Goal: Complete application form

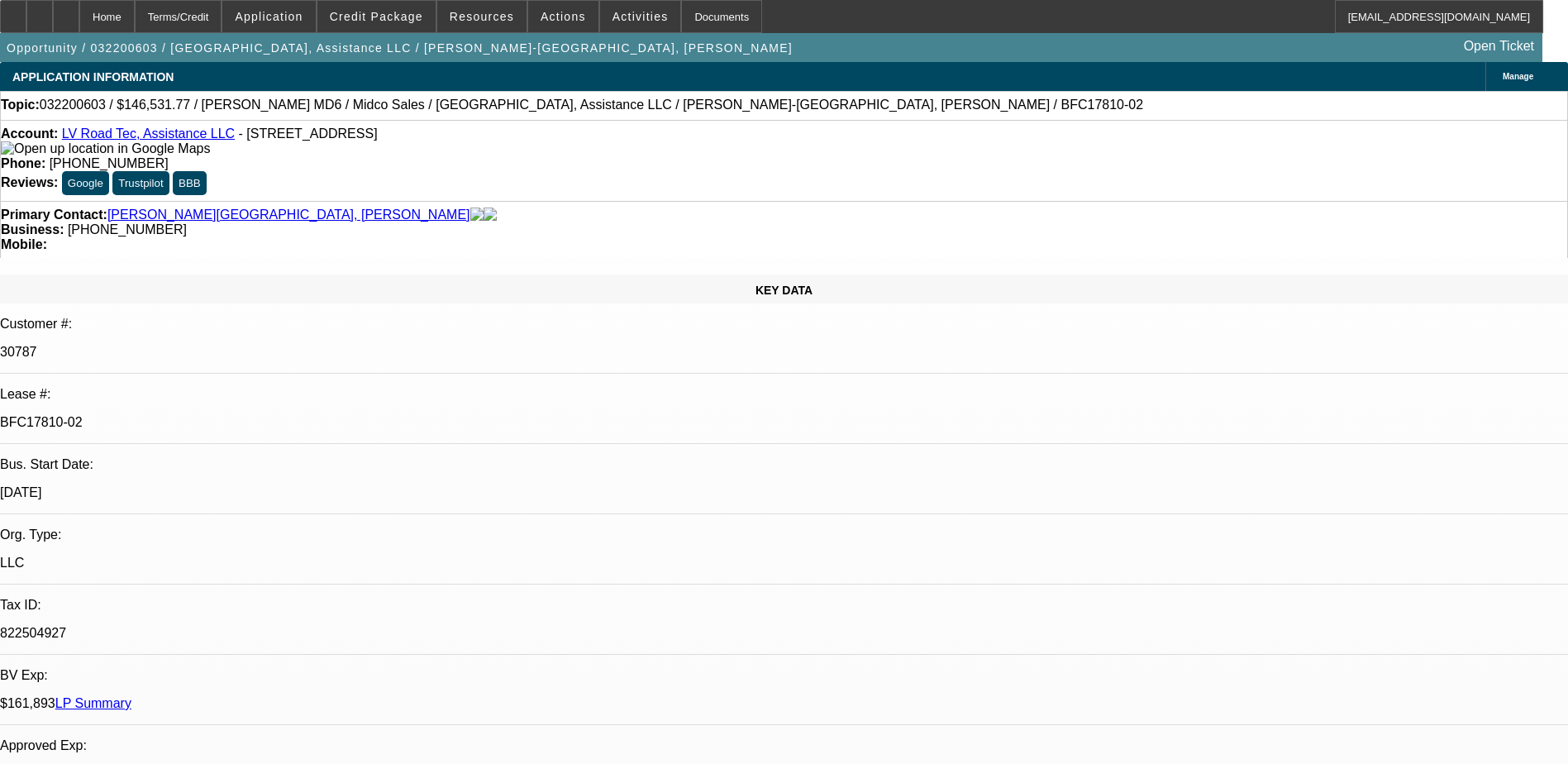
select select "0"
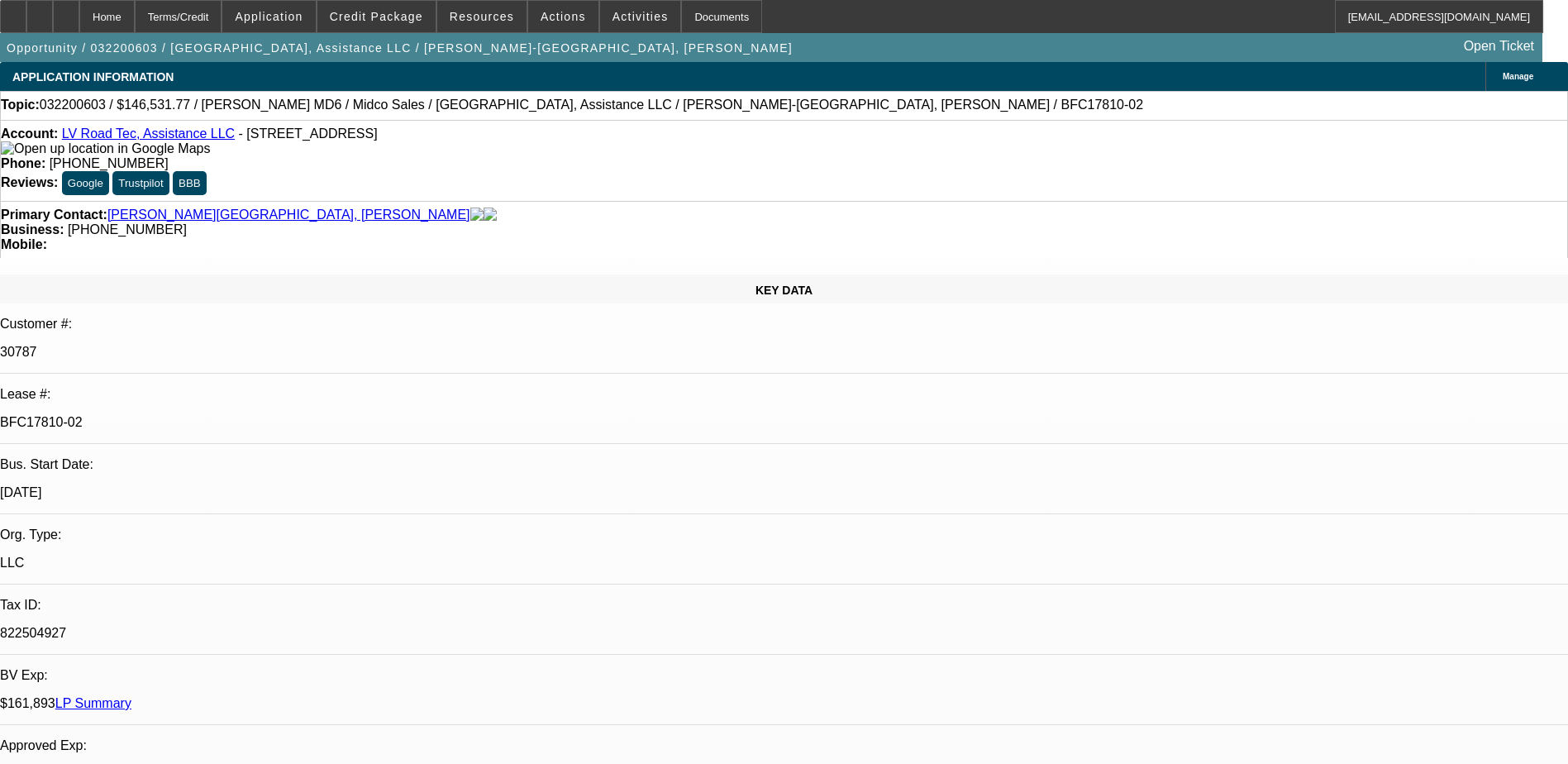
select select "0"
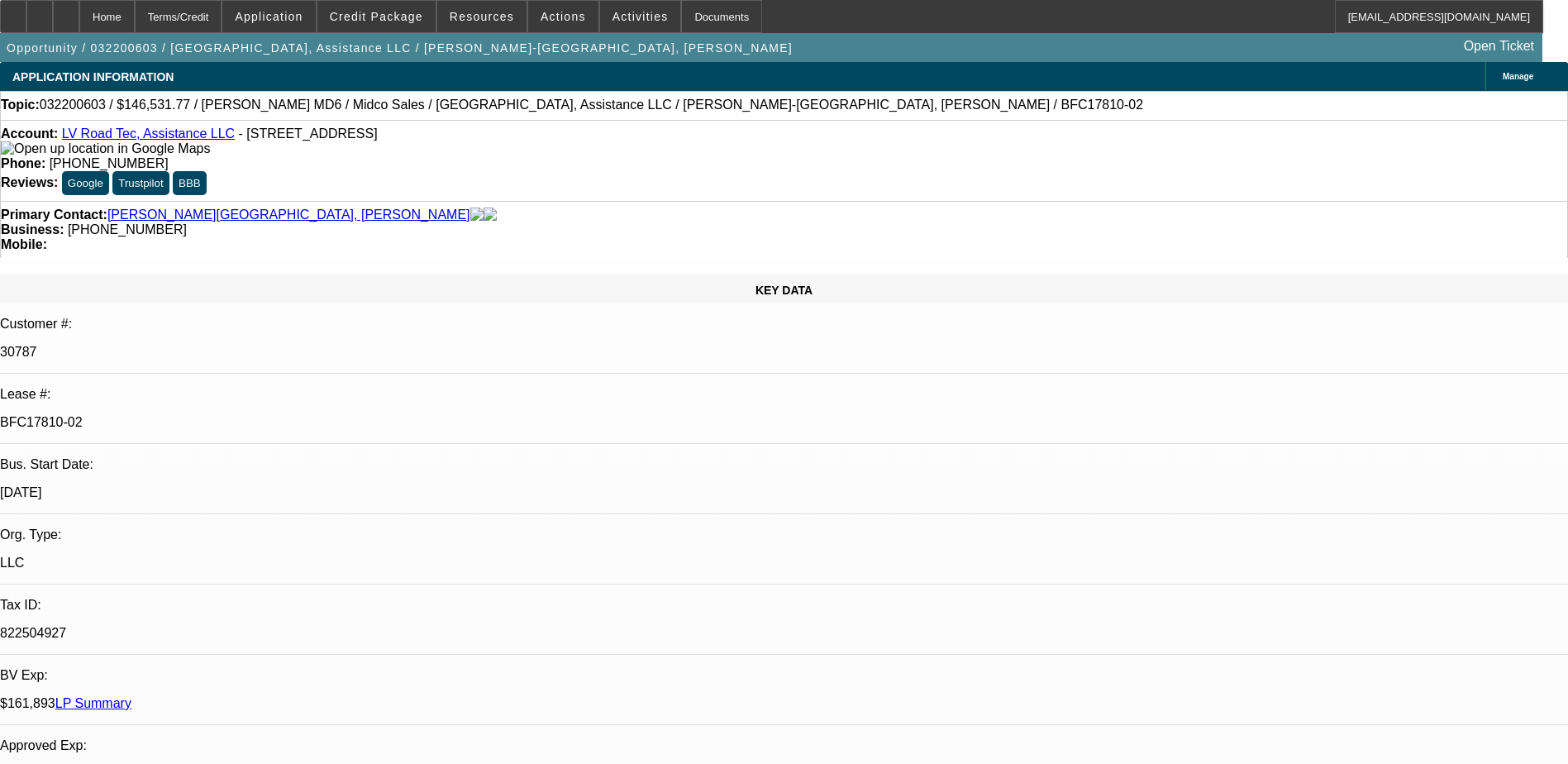
select select "0"
select select "1"
select select "6"
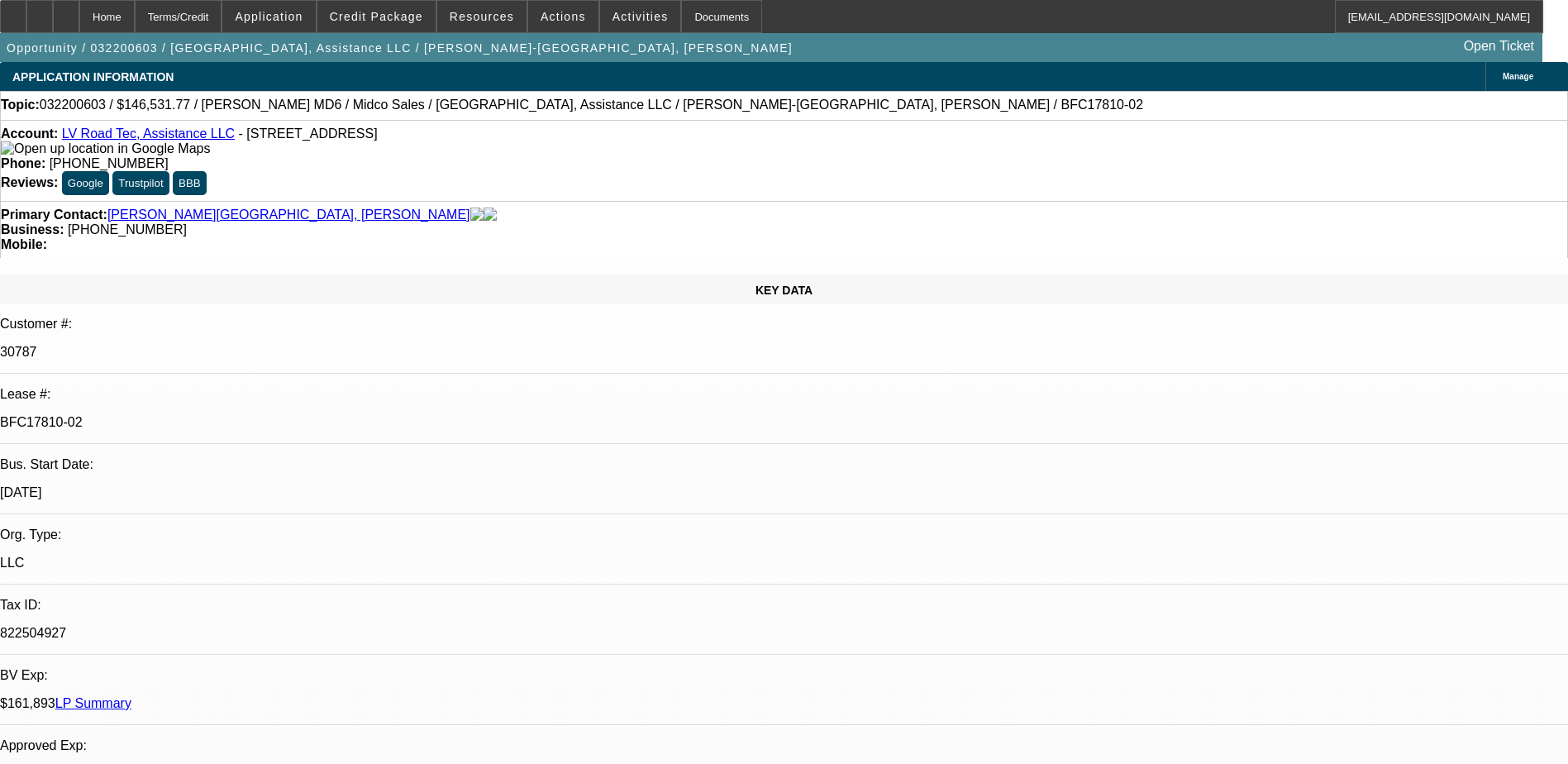
select select "1"
select select "6"
select select "1"
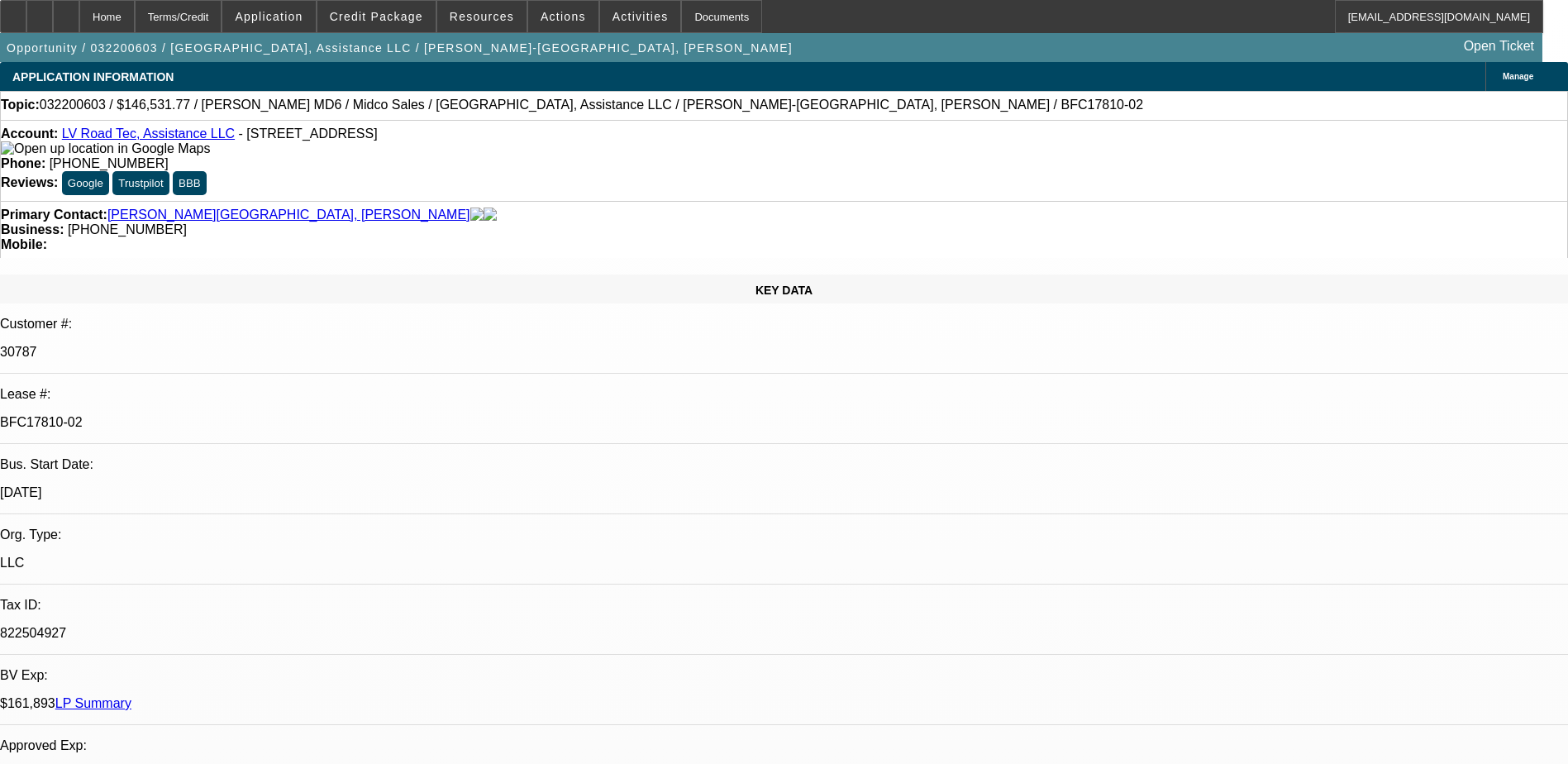
select select "6"
select select "1"
select select "6"
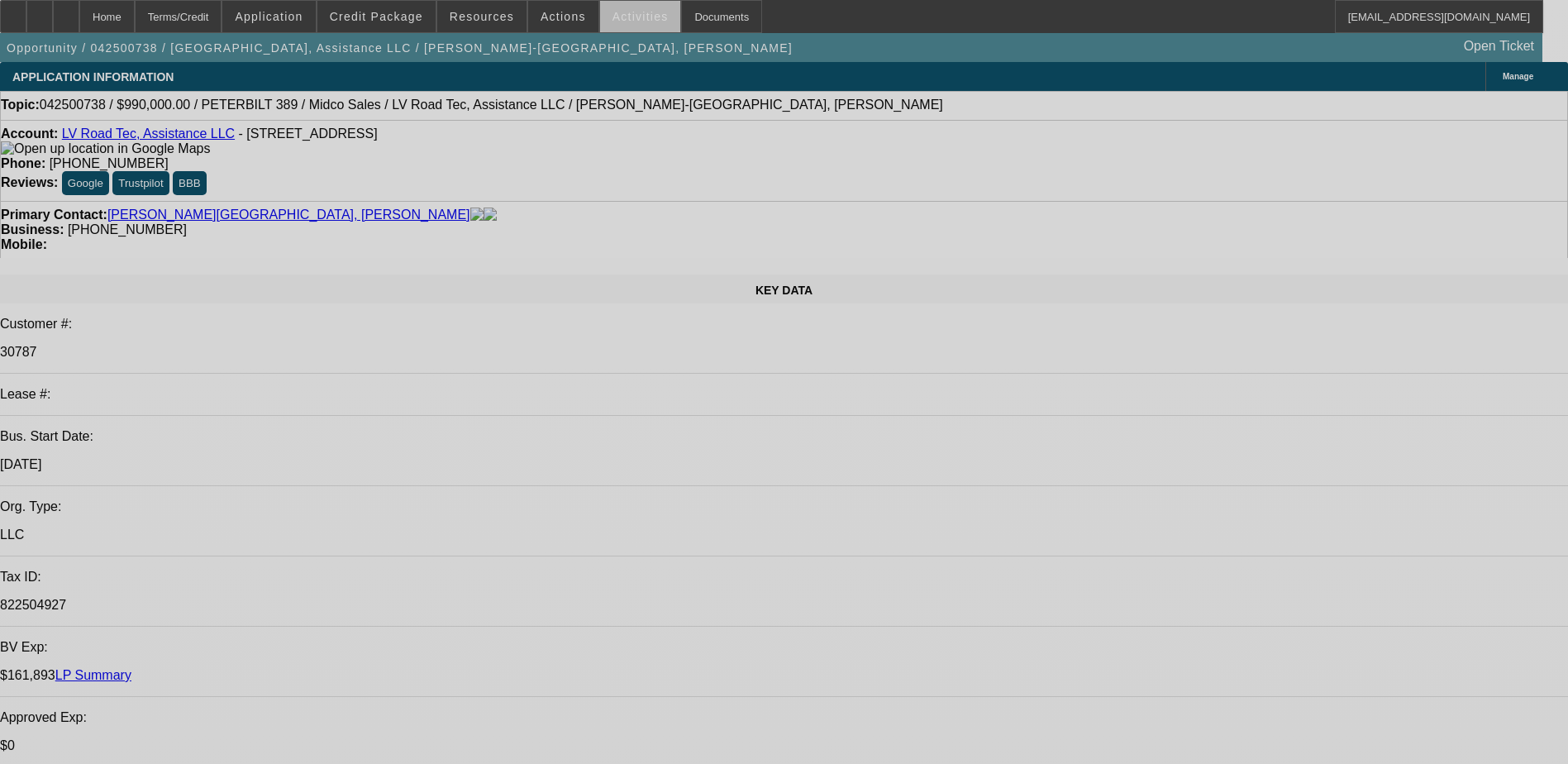
select select "0.1"
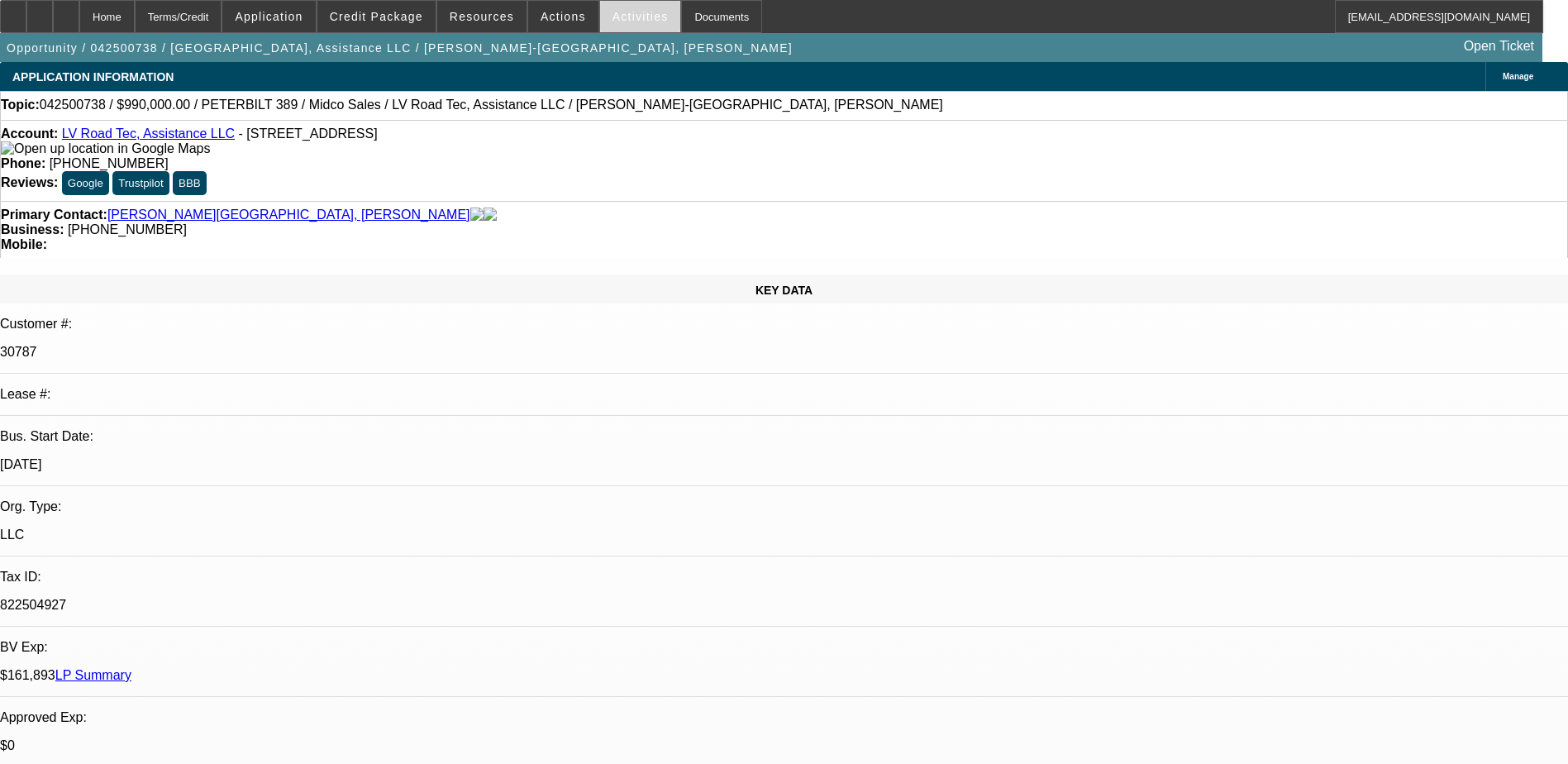
select select "2"
select select "0"
select select "2"
select select "0"
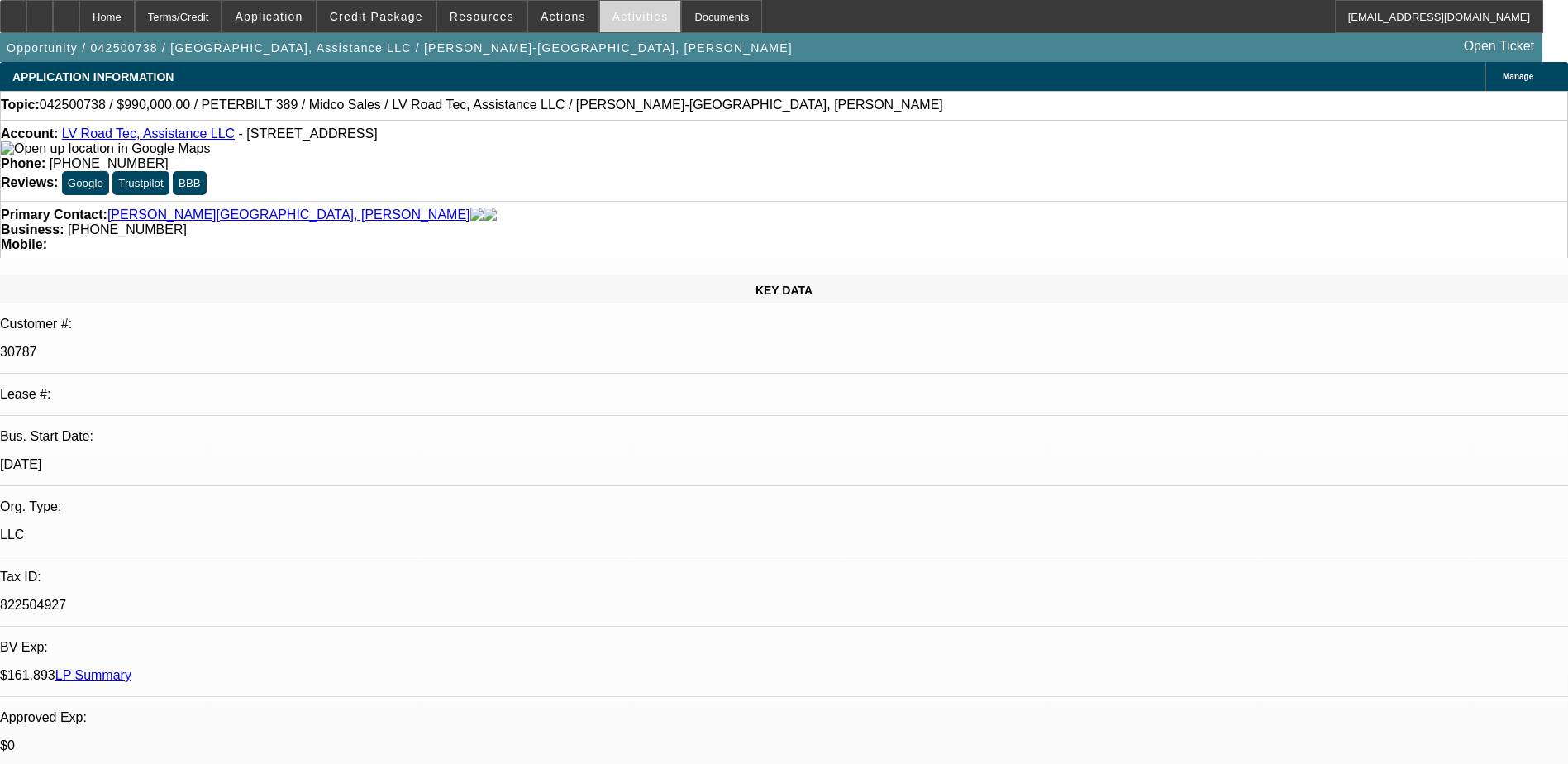
select select "0"
select select "2"
select select "0"
select select "1"
select select "2"
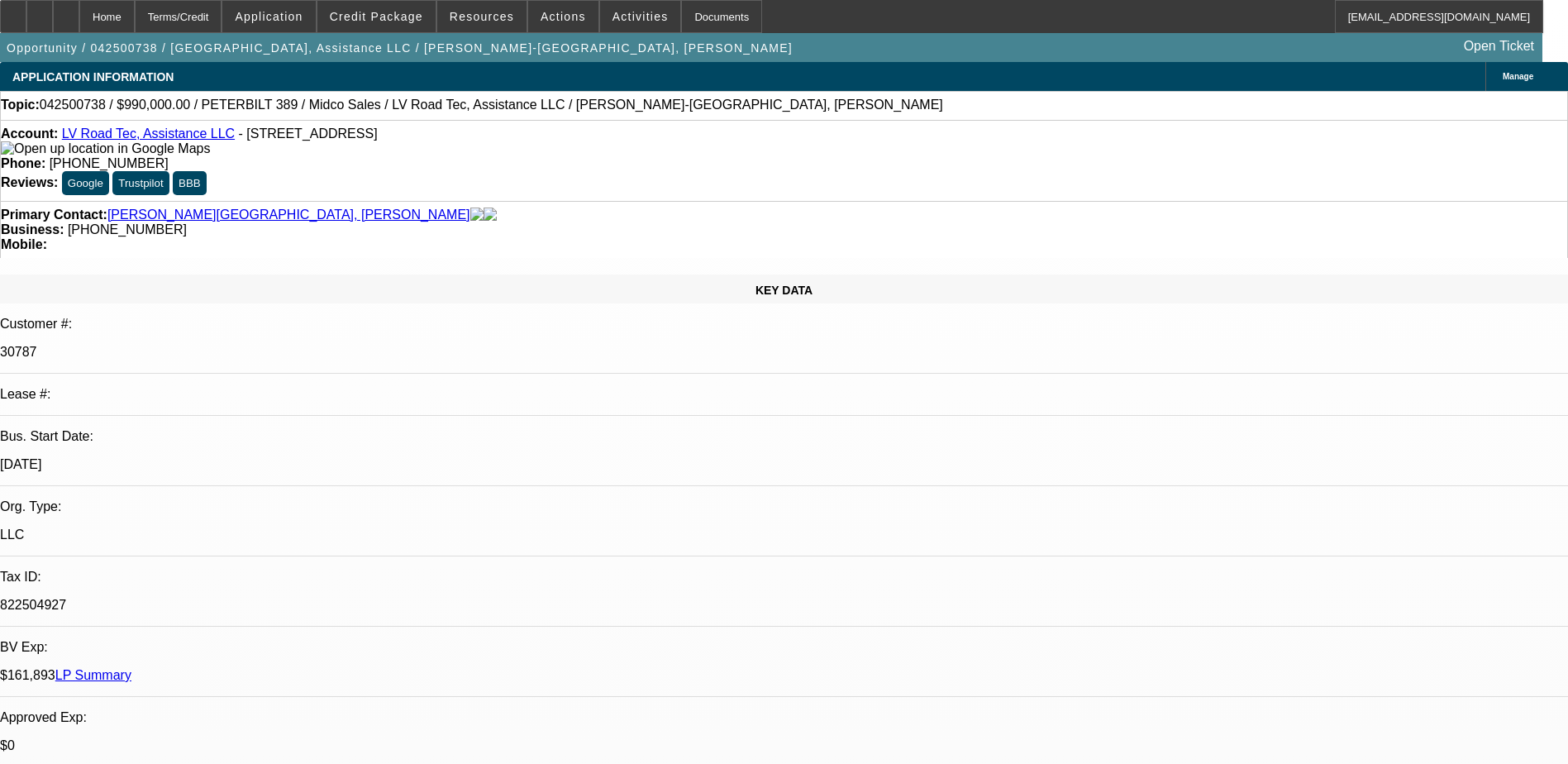
select select "6"
select select "1"
select select "2"
select select "6"
select select "1"
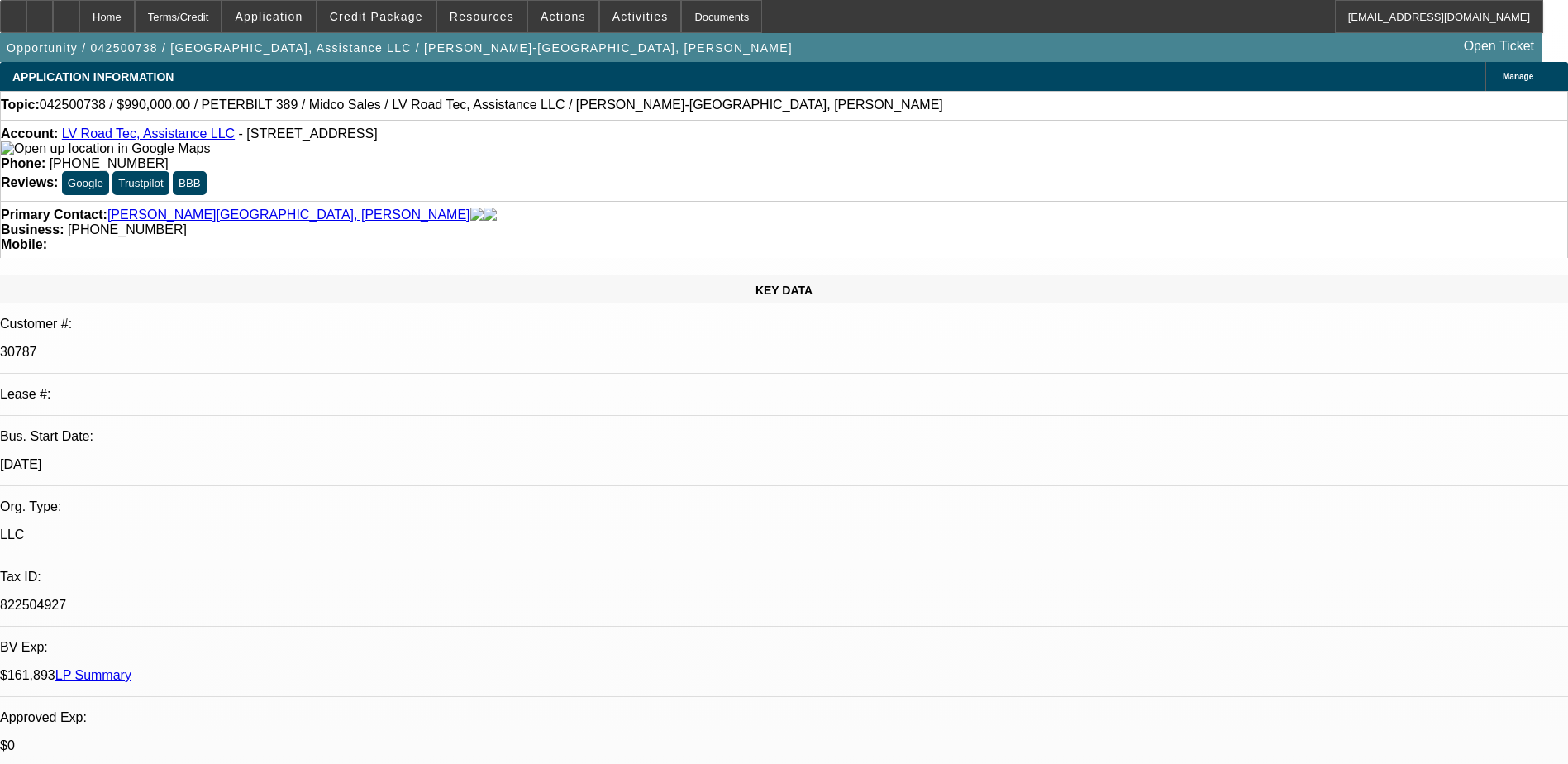
select select "2"
select select "6"
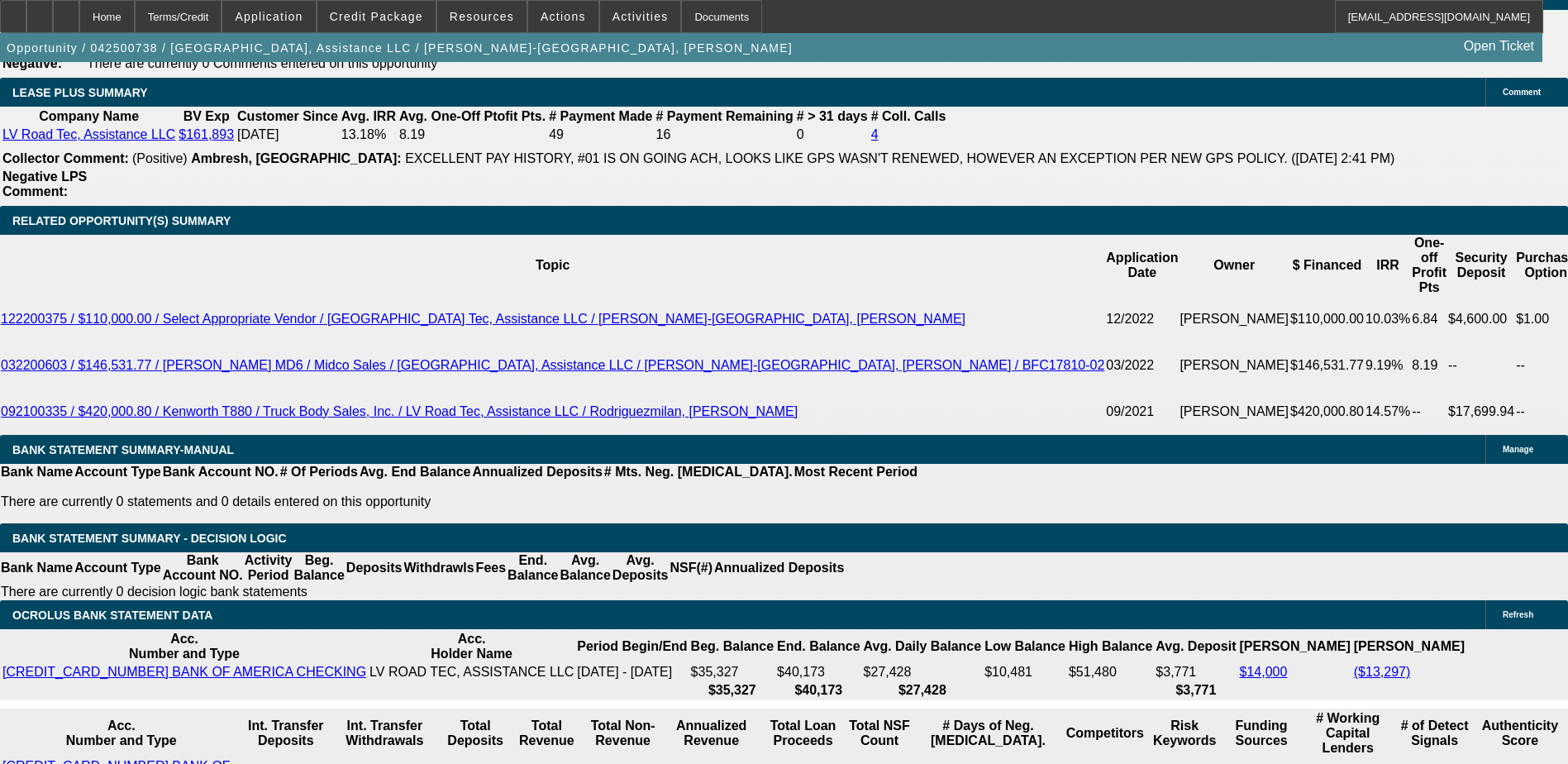
scroll to position [2408, 0]
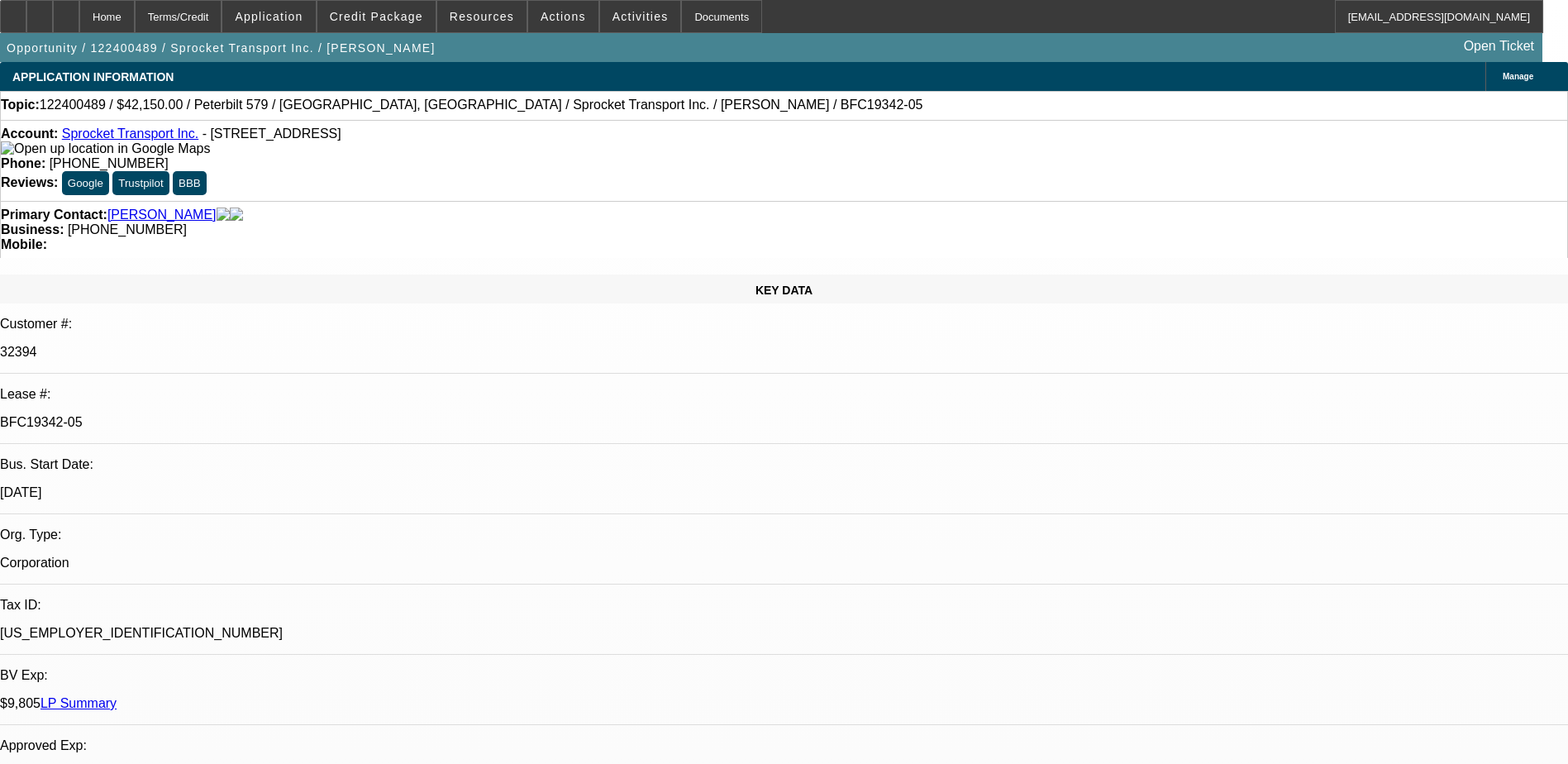
select select "0"
select select "0.1"
select select "0"
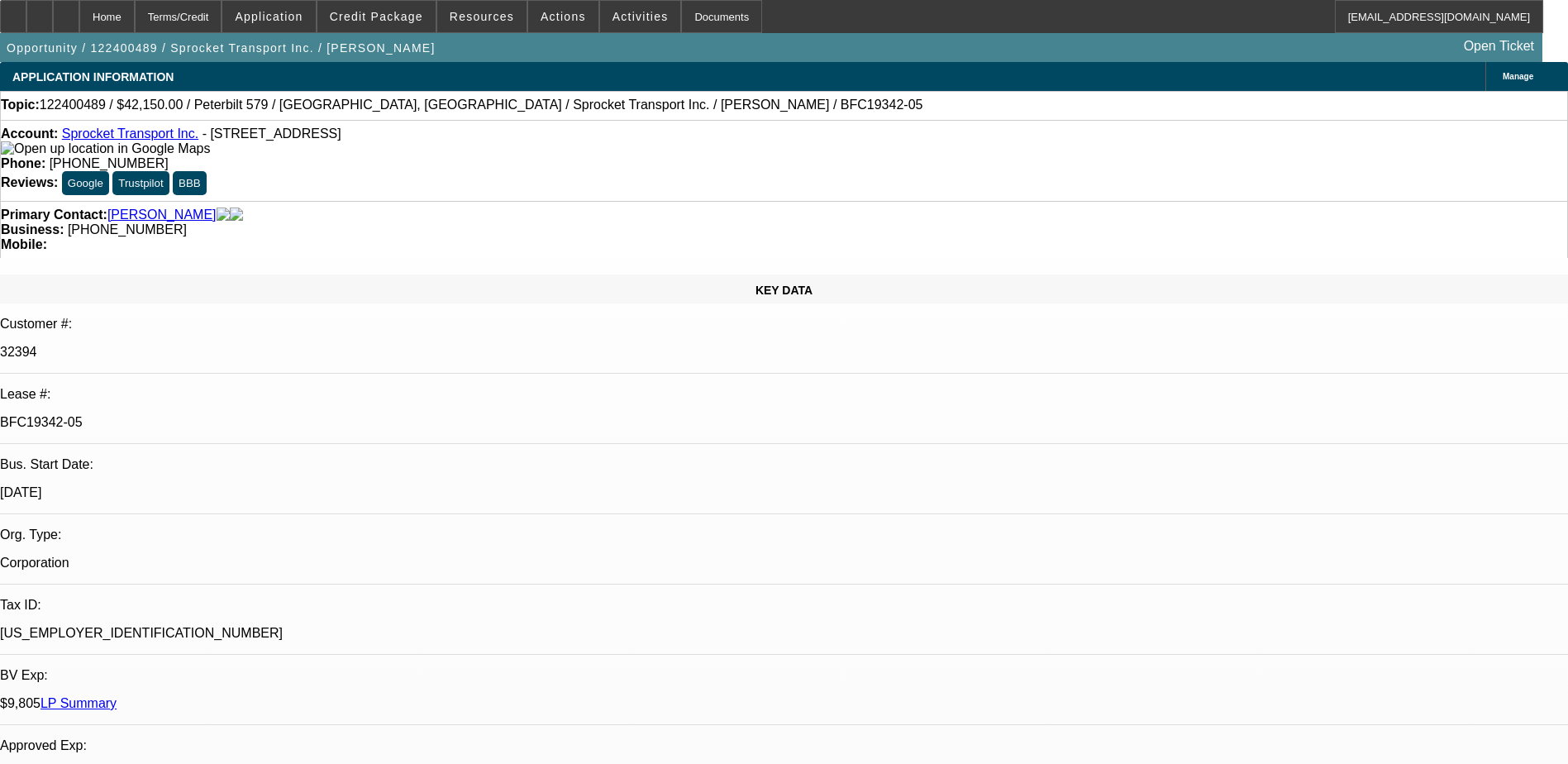
select select "0.1"
select select "0"
select select "0.1"
select select "0"
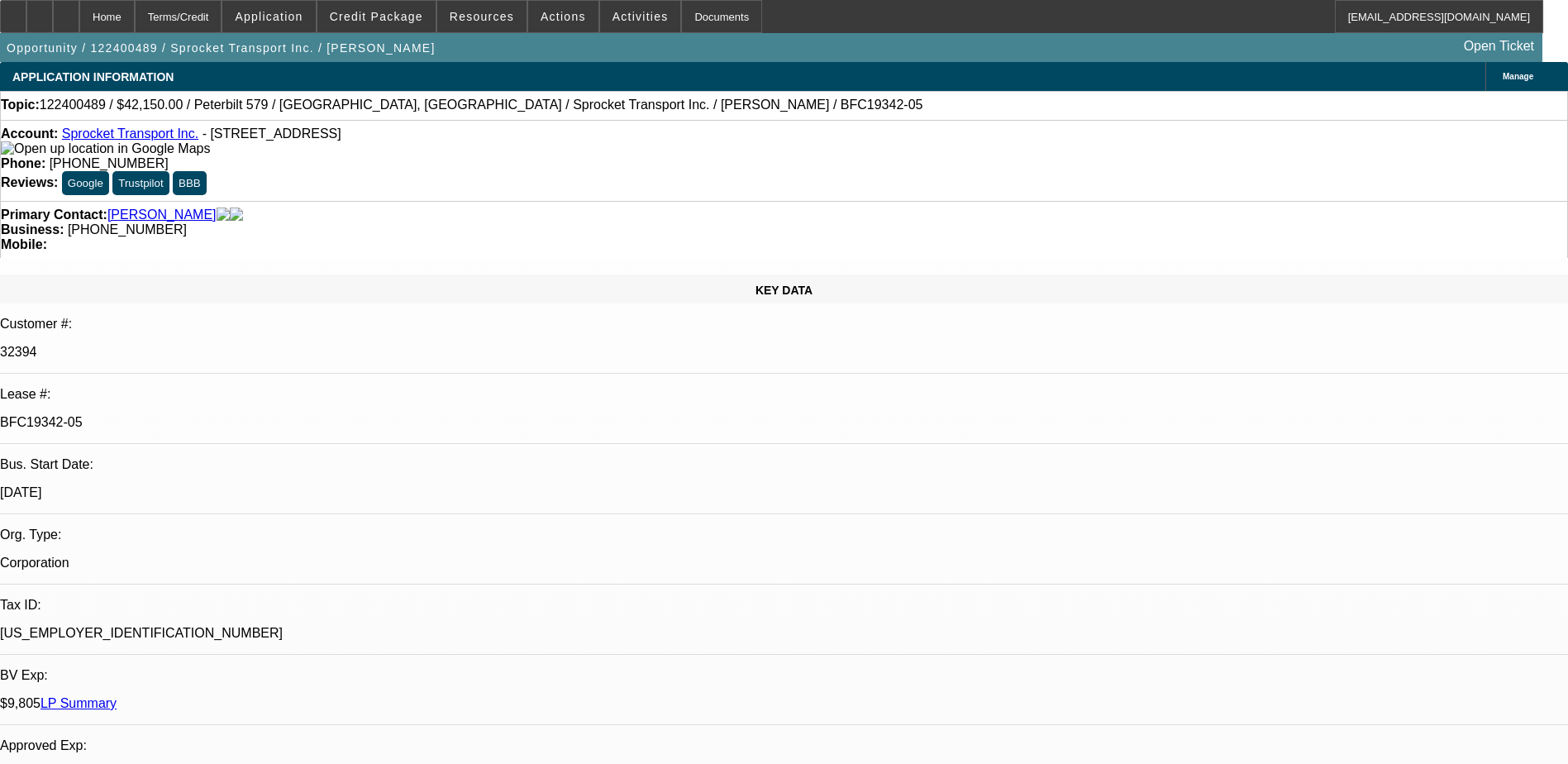
select select "0"
select select "0.1"
select select "1"
select select "4"
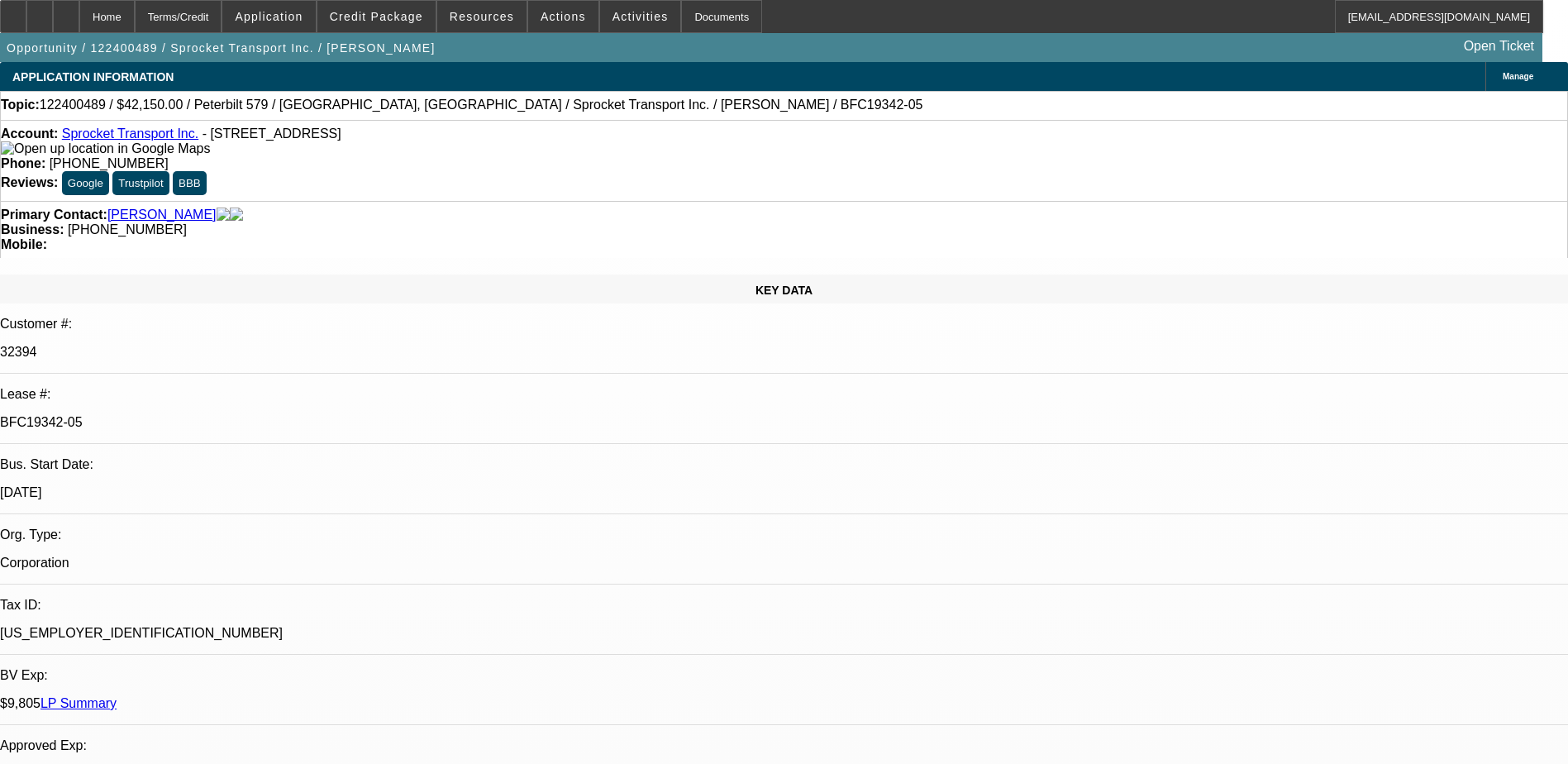
select select "1"
select select "4"
select select "1"
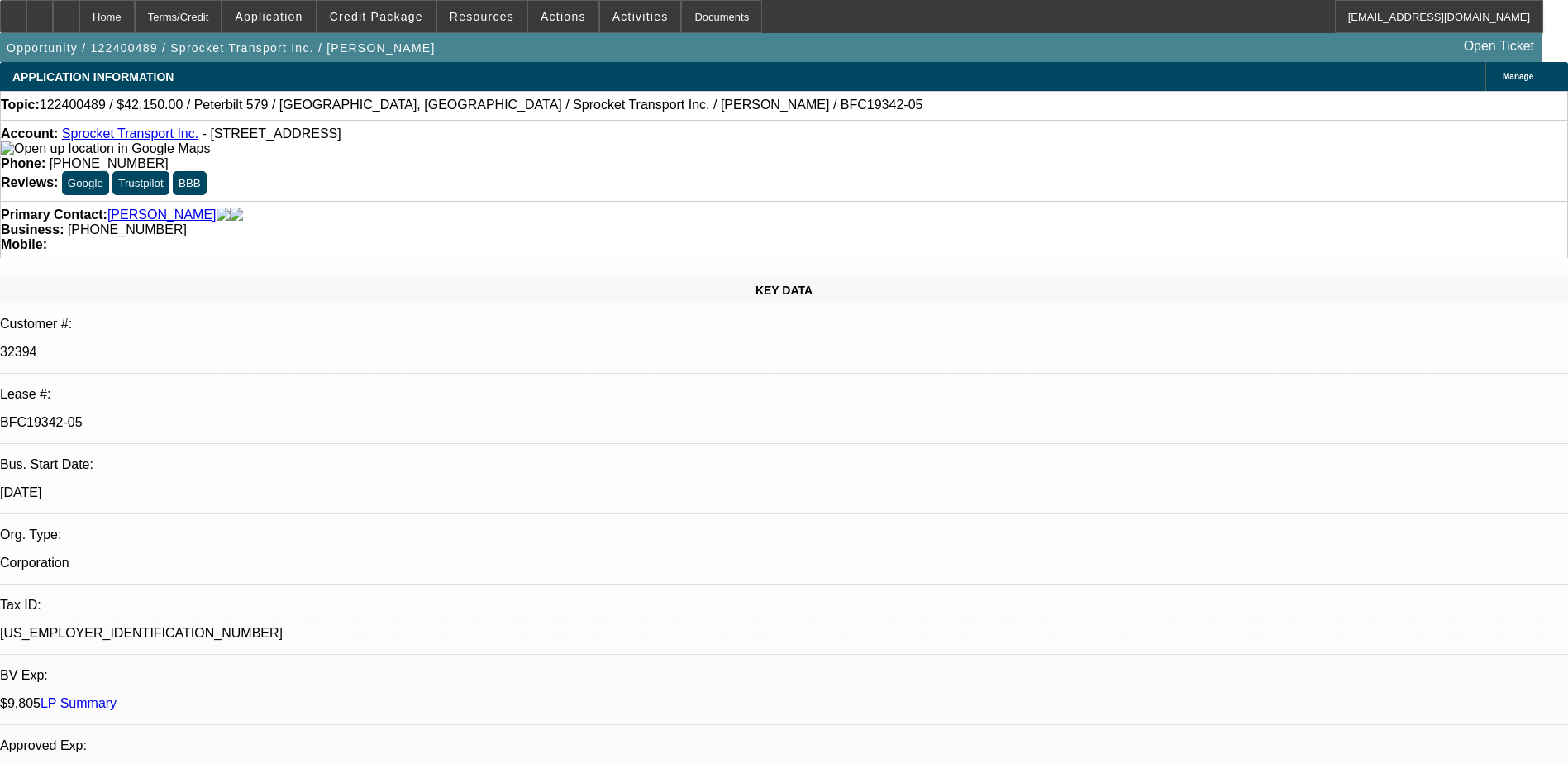
select select "4"
select select "1"
select select "3"
select select "4"
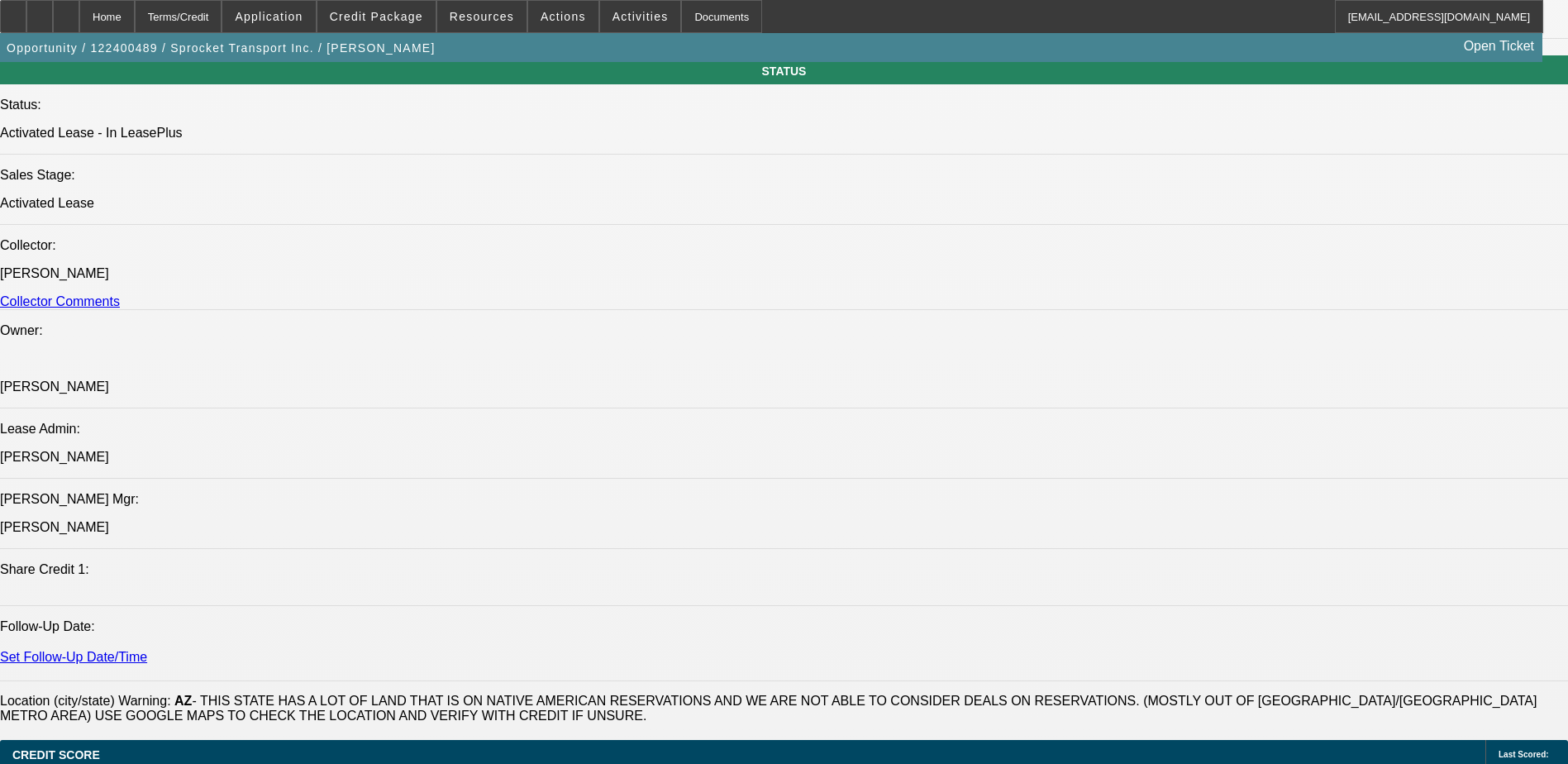
scroll to position [1818, 0]
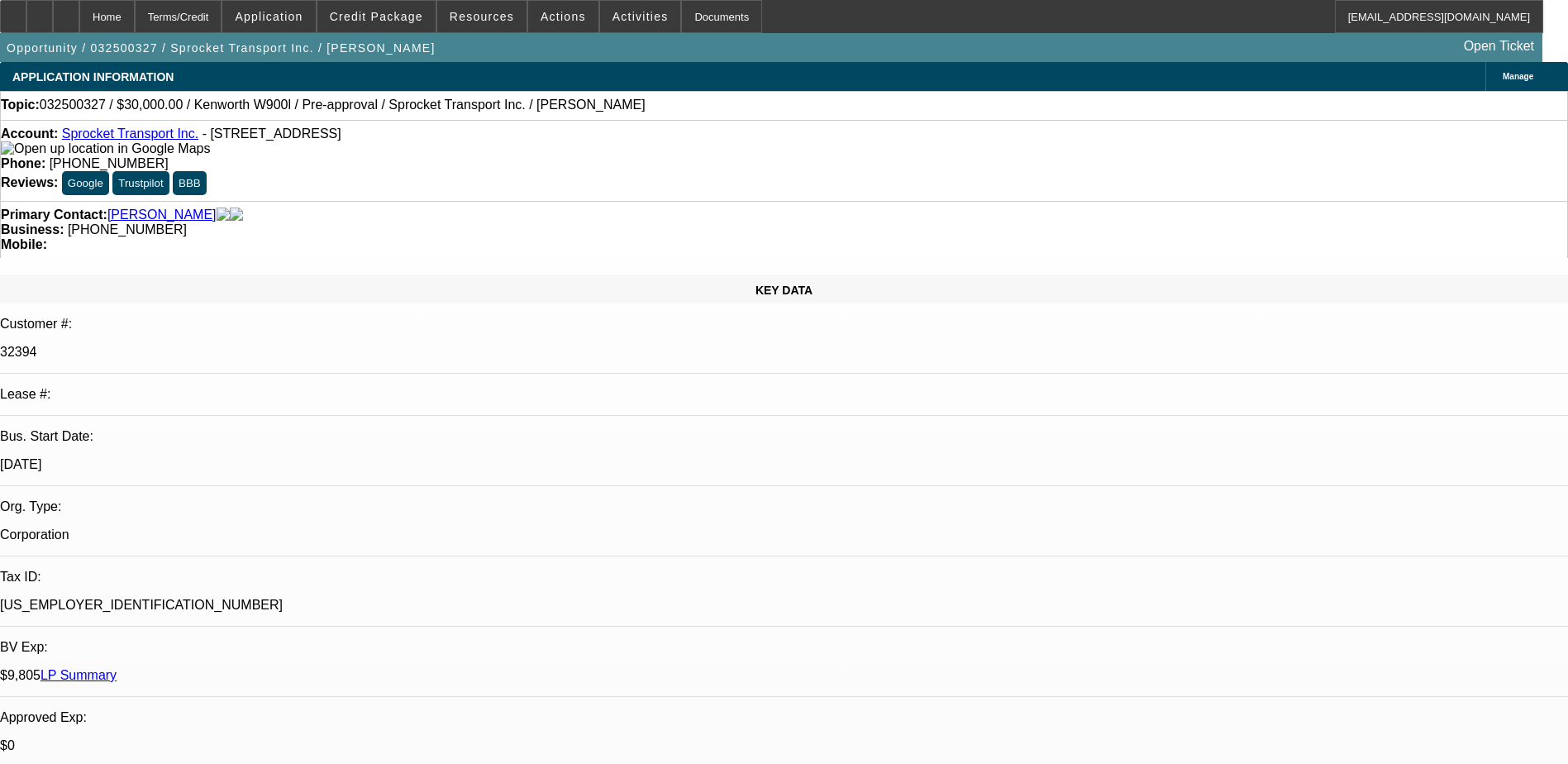
select select "0"
select select "0.1"
select select "0"
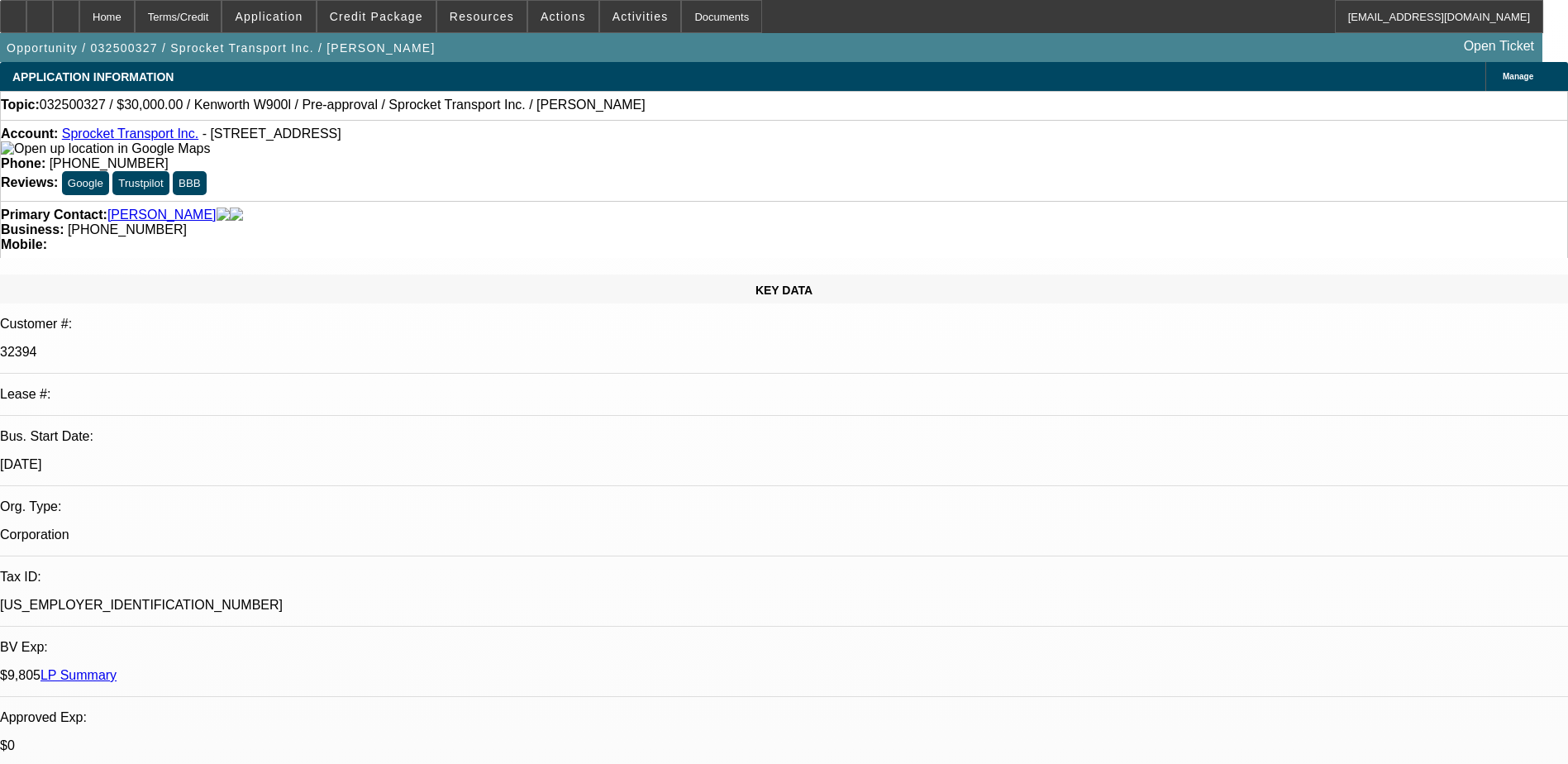
select select "0.1"
select select "0"
select select "0.1"
select select "1"
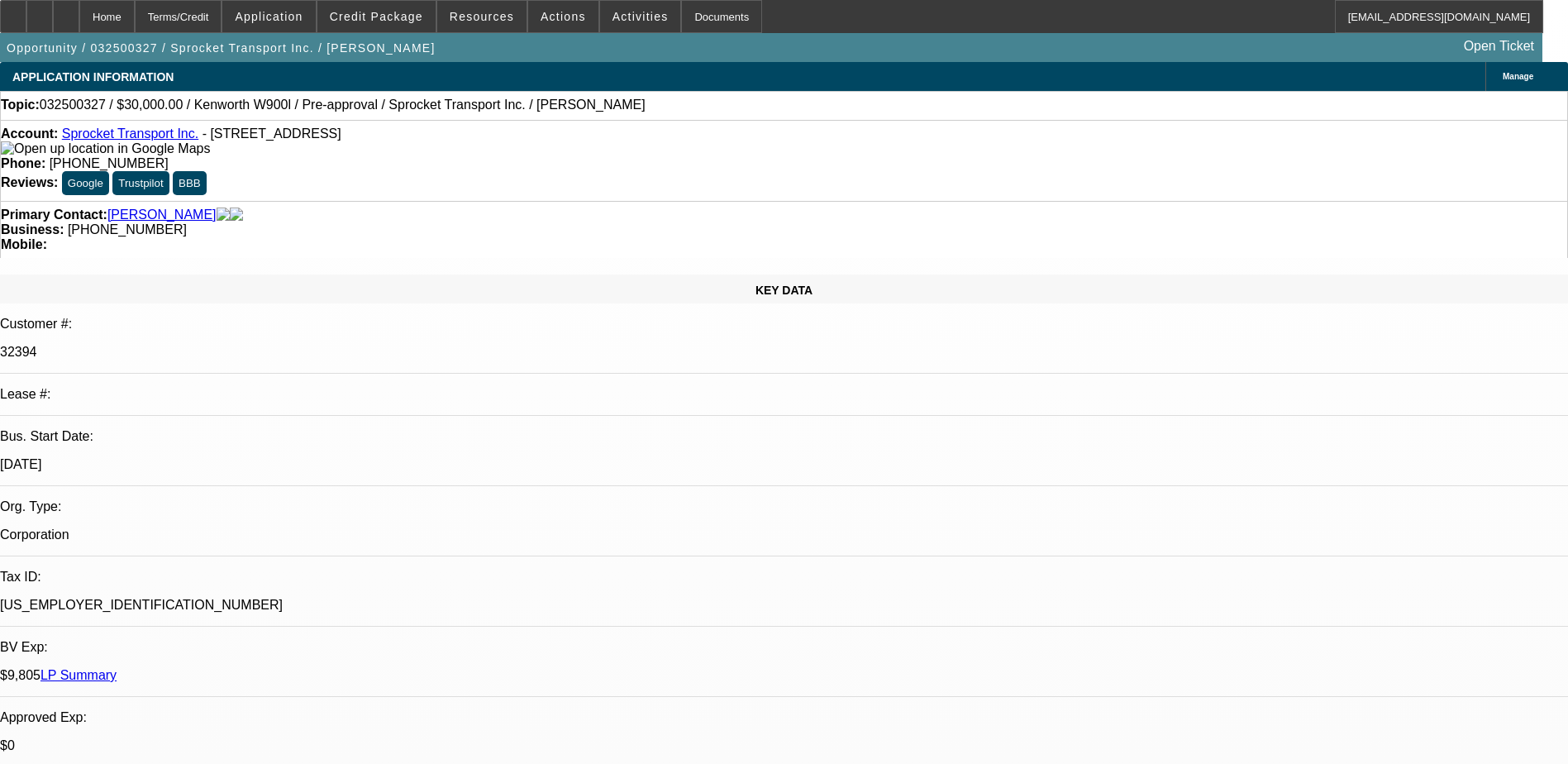
select select "3"
select select "4"
select select "1"
select select "3"
select select "4"
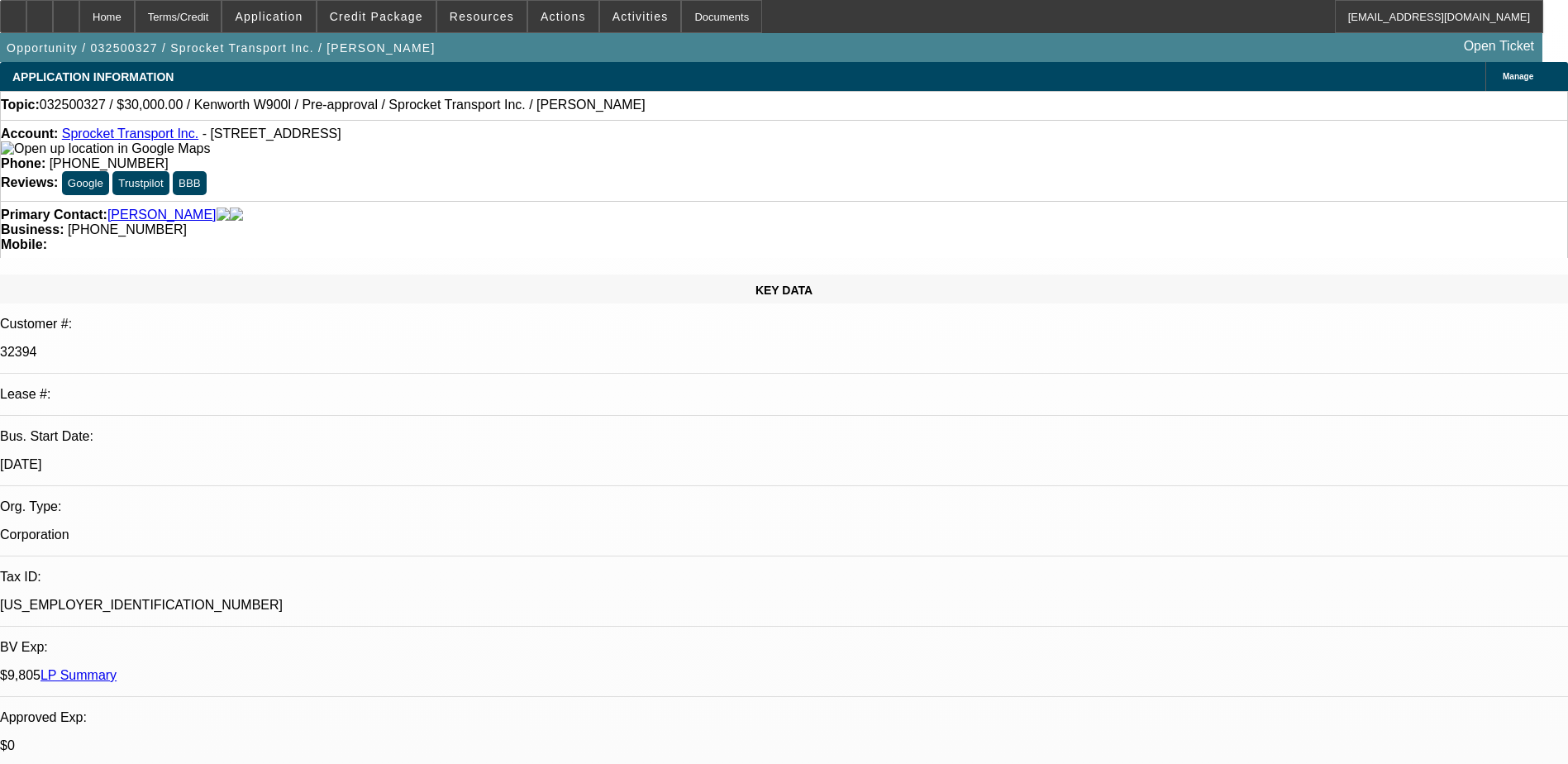
select select "1"
select select "3"
select select "4"
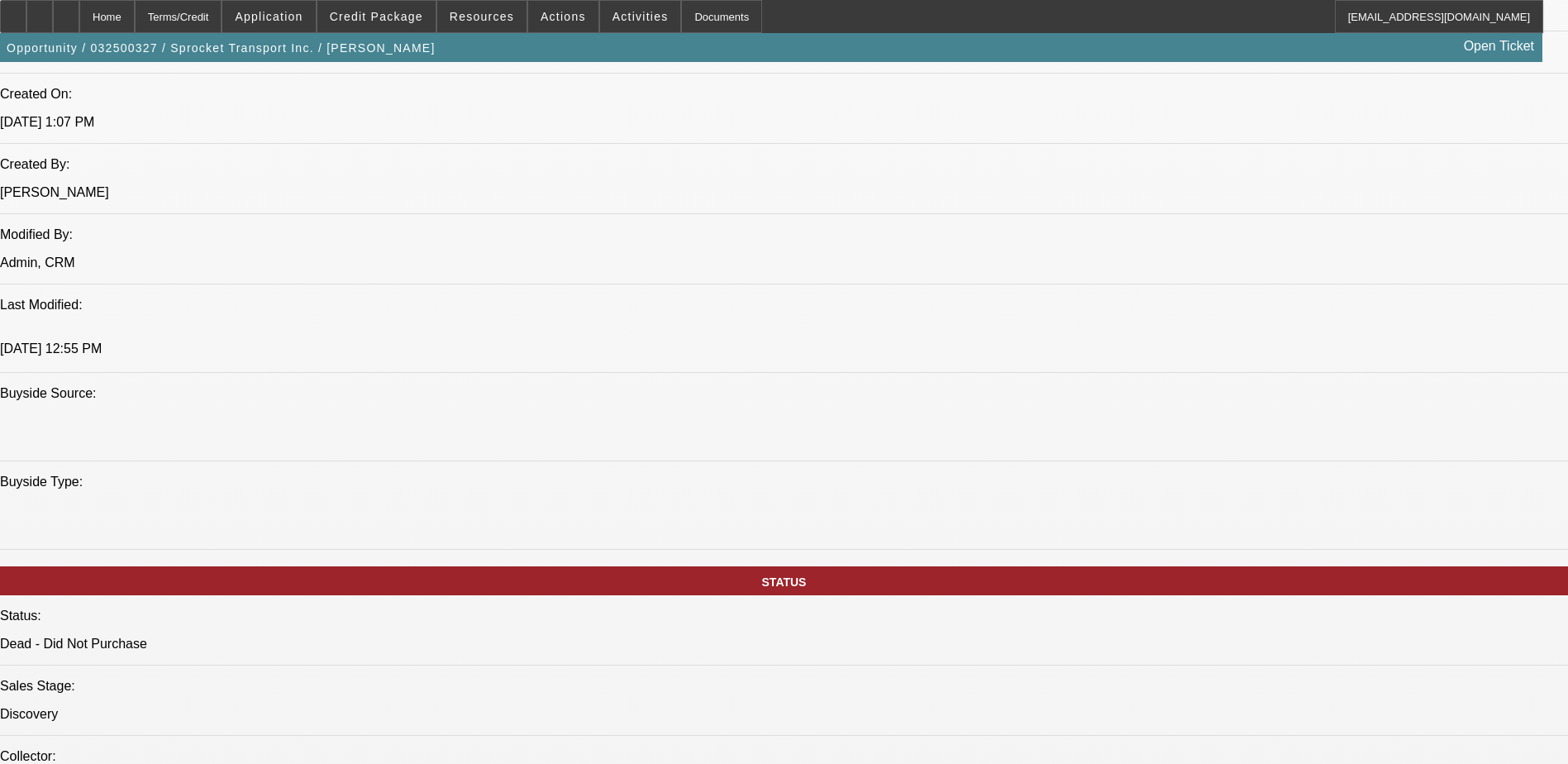
scroll to position [1240, 0]
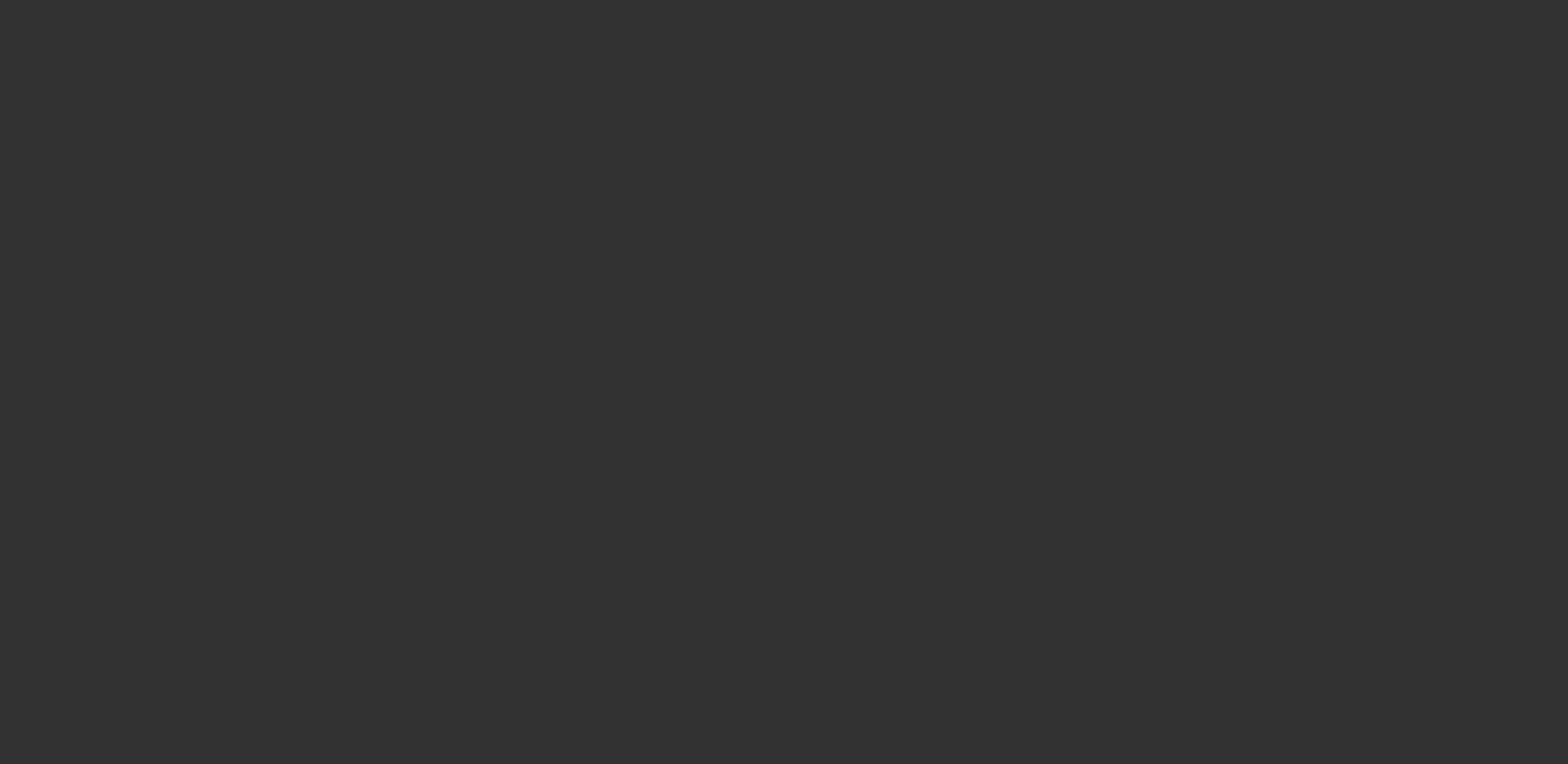
select select "0"
select select "2"
select select "0.1"
select select "4"
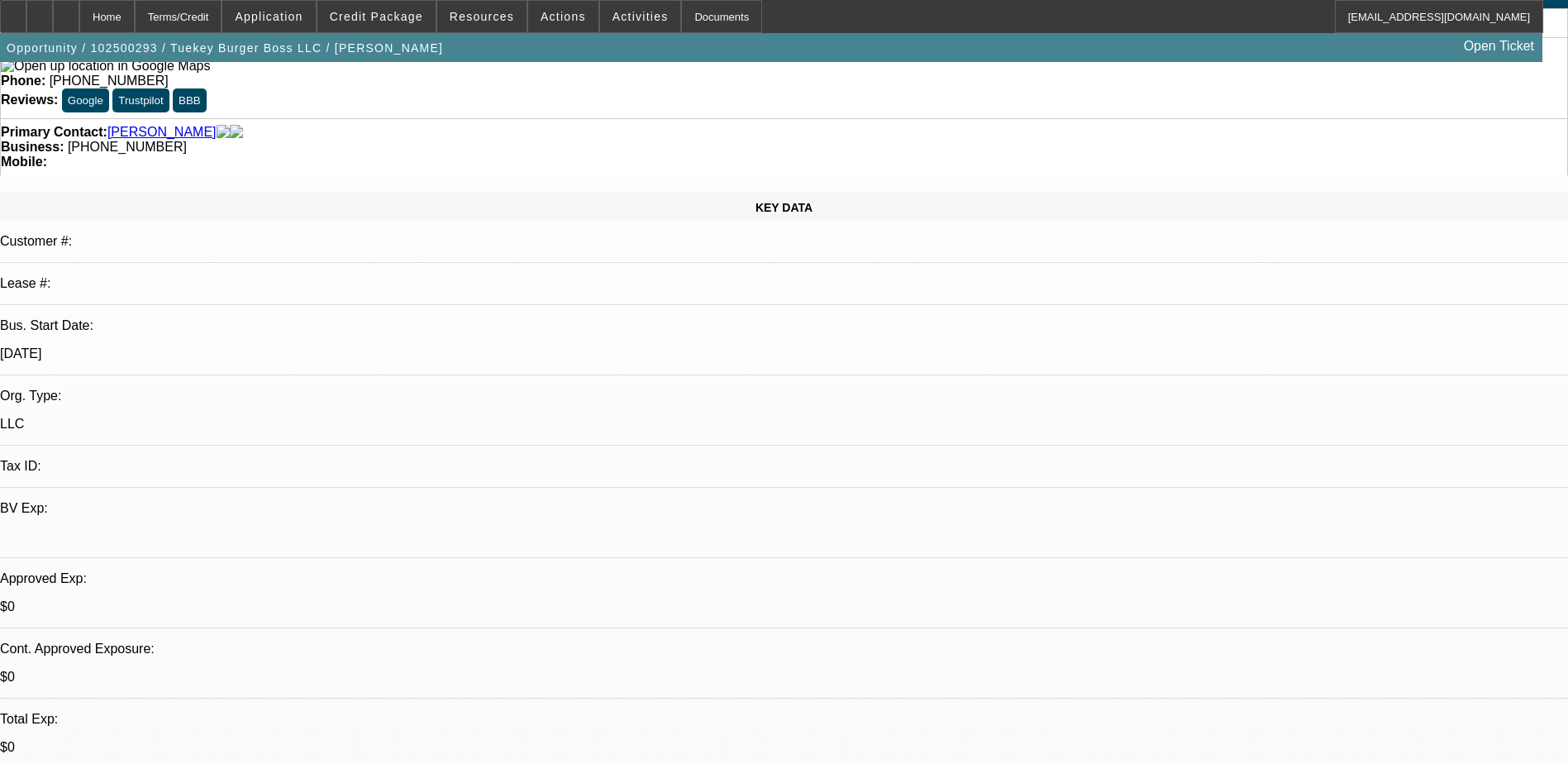
scroll to position [197, 0]
